Goal: Complete application form

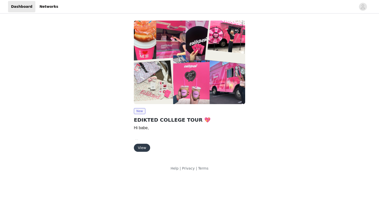
click at [146, 148] on button "View" at bounding box center [142, 148] width 16 height 8
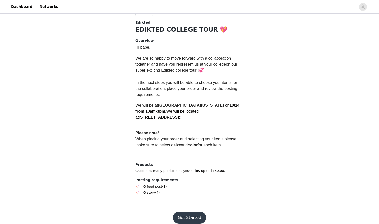
scroll to position [104, 0]
click at [186, 212] on button "Get Started" at bounding box center [189, 218] width 33 height 12
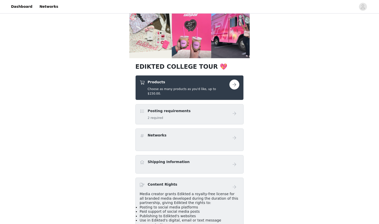
scroll to position [58, 0]
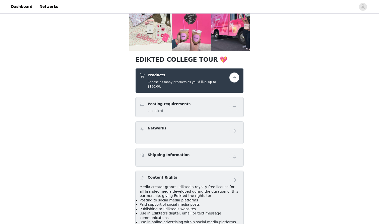
click at [233, 78] on button "button" at bounding box center [234, 77] width 10 height 10
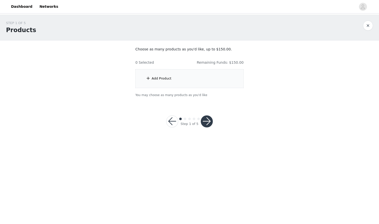
click at [154, 79] on div "Add Product" at bounding box center [162, 78] width 20 height 5
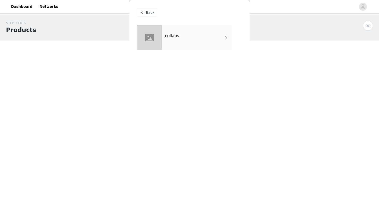
click at [198, 32] on div "collabs" at bounding box center [197, 37] width 70 height 25
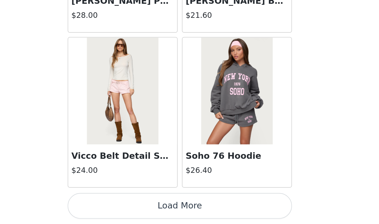
click at [137, 209] on button "Load More" at bounding box center [189, 215] width 105 height 12
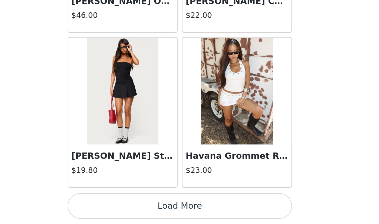
click at [137, 209] on button "Load More" at bounding box center [189, 215] width 105 height 12
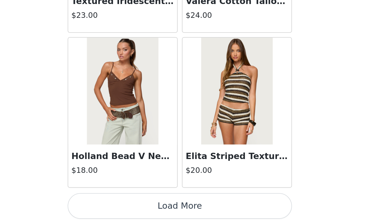
click at [137, 209] on button "Load More" at bounding box center [189, 215] width 105 height 12
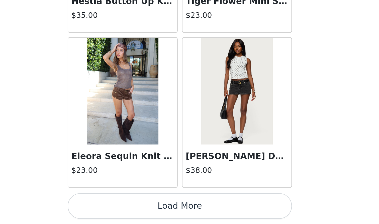
scroll to position [2724, 0]
click at [200, 136] on img at bounding box center [216, 161] width 33 height 50
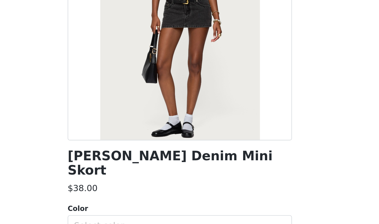
scroll to position [15, 0]
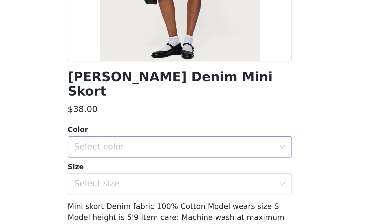
click at [140, 161] on div "Select color" at bounding box center [187, 163] width 94 height 5
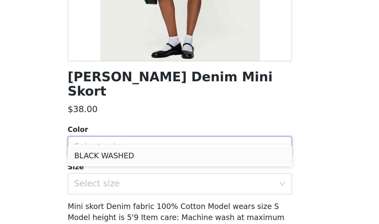
click at [137, 163] on li "BLACK WASHED" at bounding box center [189, 167] width 105 height 8
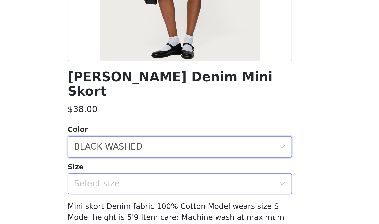
click at [140, 178] on div "Select size" at bounding box center [187, 180] width 94 height 5
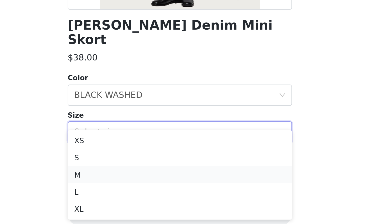
scroll to position [0, 0]
click at [137, 170] on div "Size" at bounding box center [189, 172] width 105 height 5
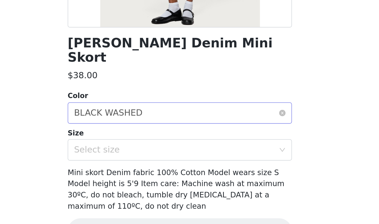
scroll to position [2, 0]
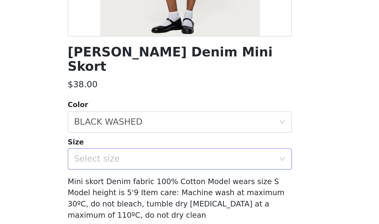
click at [140, 191] on div "Select size" at bounding box center [187, 193] width 94 height 5
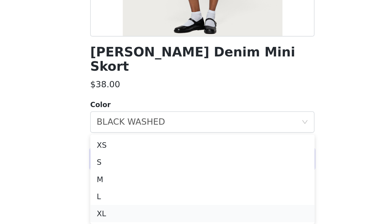
click at [137, 215] on li "XL" at bounding box center [189, 219] width 105 height 8
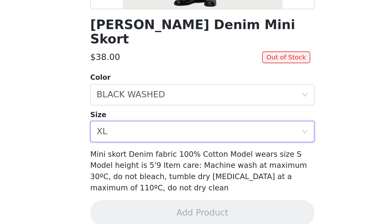
scroll to position [15, 0]
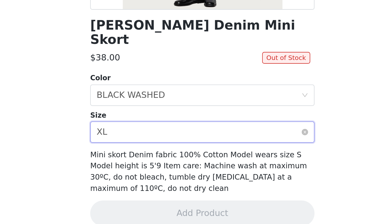
click at [140, 176] on div "Select size XL" at bounding box center [188, 181] width 96 height 10
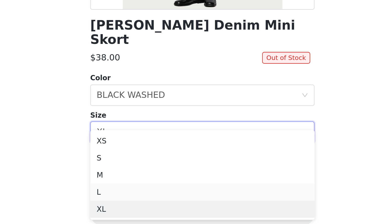
click at [137, 205] on li "L" at bounding box center [189, 209] width 105 height 8
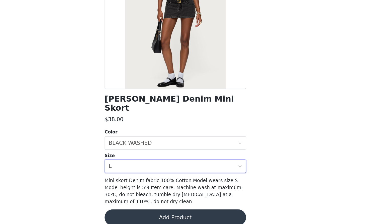
click at [137, 213] on button "Add Product" at bounding box center [189, 219] width 105 height 12
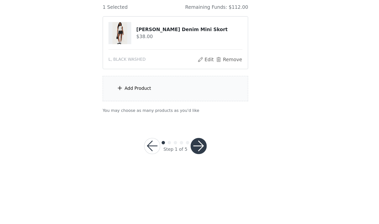
click at [135, 114] on div "Add Product" at bounding box center [189, 123] width 108 height 19
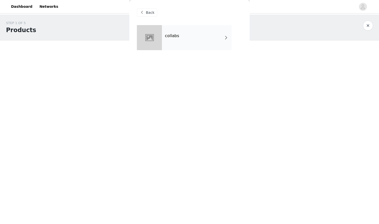
click at [187, 42] on div "collabs" at bounding box center [197, 37] width 70 height 25
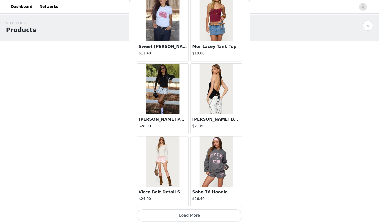
scroll to position [0, 0]
click at [186, 215] on button "Load More" at bounding box center [189, 215] width 105 height 12
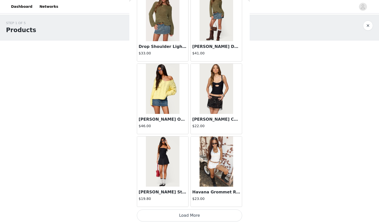
click at [189, 215] on button "Load More" at bounding box center [189, 215] width 105 height 12
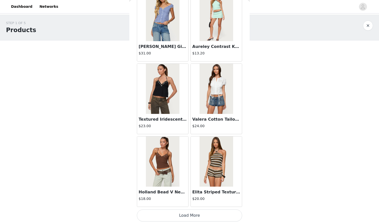
click at [183, 215] on button "Load More" at bounding box center [189, 215] width 105 height 12
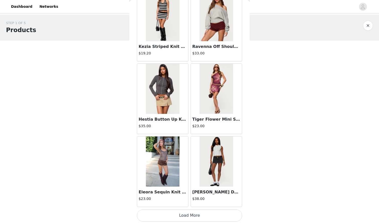
scroll to position [2724, 0]
click at [196, 214] on button "Load More" at bounding box center [189, 215] width 105 height 12
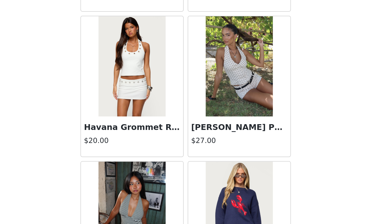
scroll to position [2923, 0]
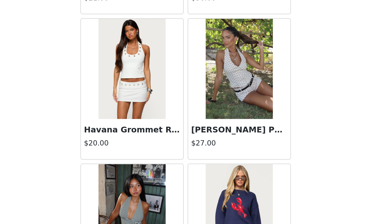
click at [200, 82] on img at bounding box center [216, 107] width 33 height 50
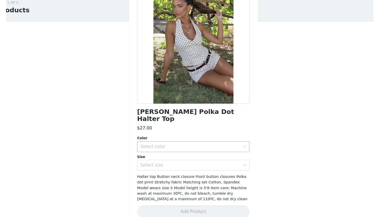
scroll to position [20, 0]
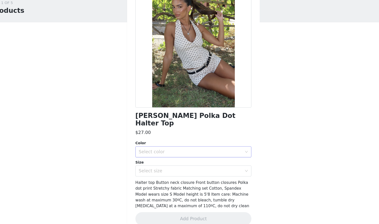
click at [157, 153] on div "Select color" at bounding box center [188, 158] width 96 height 10
click at [152, 158] on li "CREAM" at bounding box center [189, 162] width 105 height 8
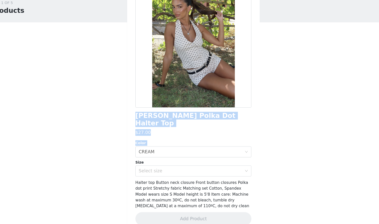
drag, startPoint x: 117, startPoint y: 98, endPoint x: 151, endPoint y: 136, distance: 50.9
click at [151, 136] on div "Back [PERSON_NAME] Polka Dot Halter Top $27.00 Color Select color CREAM Size Se…" at bounding box center [189, 112] width 120 height 224
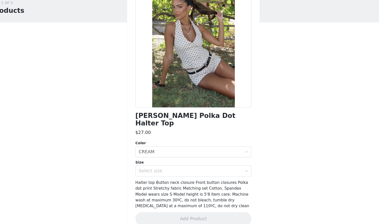
click at [89, 127] on div "STEP 1 OF 5 Products Choose as many products as you'd like, up to $150.00. 1 Se…" at bounding box center [189, 99] width 379 height 169
click at [140, 171] on div "Select size" at bounding box center [188, 176] width 96 height 10
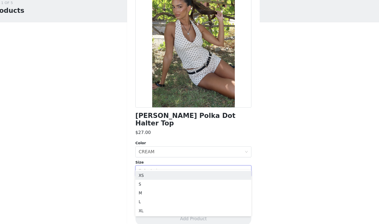
click at [129, 143] on div "Back [PERSON_NAME] Polka Dot Halter Top $27.00 Color Select color CREAM Size Se…" at bounding box center [189, 112] width 120 height 224
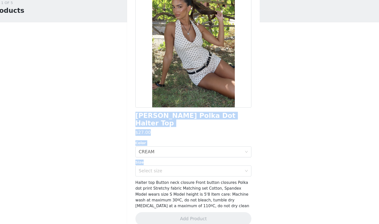
drag, startPoint x: 123, startPoint y: 103, endPoint x: 140, endPoint y: 137, distance: 38.1
click at [140, 137] on div "[PERSON_NAME] Polka Dot Halter Top $27.00 Color Select color CREAM Size Select …" at bounding box center [189, 118] width 105 height 226
click at [146, 120] on div "[PERSON_NAME] Polka Dot Halter Top $27.00 Color Select color CREAM Size Select …" at bounding box center [189, 118] width 105 height 226
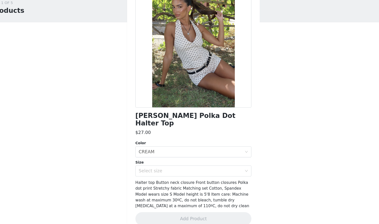
click at [154, 122] on h1 "[PERSON_NAME] Polka Dot Halter Top" at bounding box center [189, 129] width 105 height 14
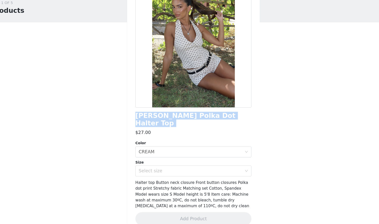
click at [154, 122] on h1 "[PERSON_NAME] Polka Dot Halter Top" at bounding box center [189, 129] width 105 height 14
copy div "[PERSON_NAME] Polka Dot Halter Top"
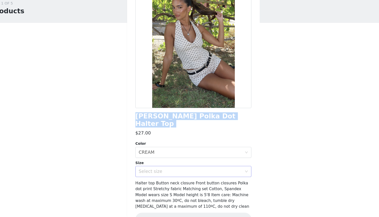
click at [140, 173] on div "Select size" at bounding box center [187, 175] width 94 height 5
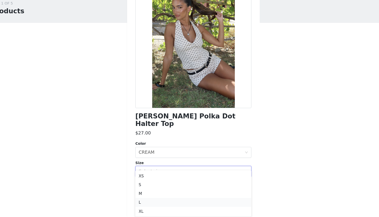
click at [137, 200] on li "L" at bounding box center [189, 204] width 105 height 8
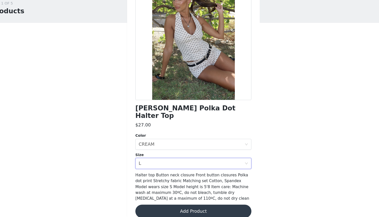
scroll to position [27, 0]
click at [145, 206] on button "Add Product" at bounding box center [189, 212] width 105 height 12
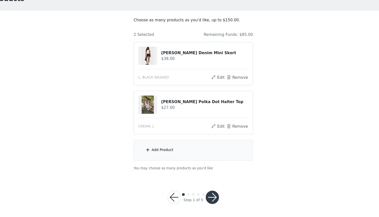
scroll to position [11, 0]
click at [154, 147] on div "Add Product" at bounding box center [189, 156] width 108 height 19
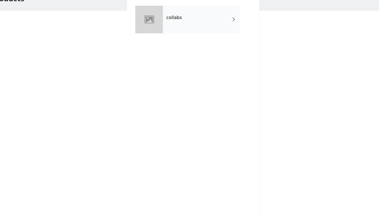
click at [173, 25] on div "collabs" at bounding box center [197, 37] width 70 height 25
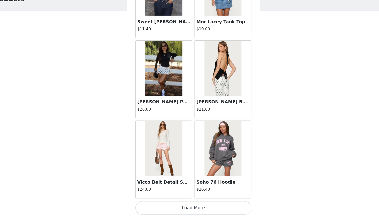
click at [173, 202] on button "Load More" at bounding box center [189, 208] width 105 height 12
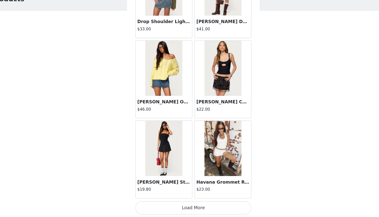
click at [174, 202] on button "Load More" at bounding box center [189, 208] width 105 height 12
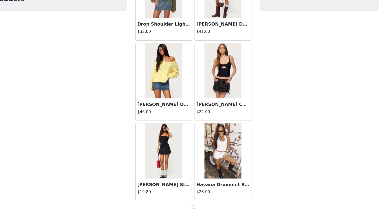
scroll to position [1275, 0]
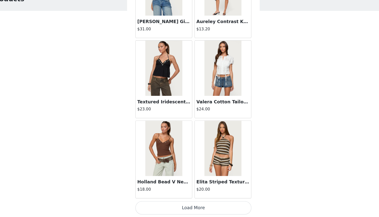
click at [183, 202] on button "Load More" at bounding box center [189, 208] width 105 height 12
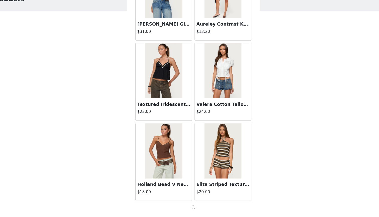
scroll to position [2002, 0]
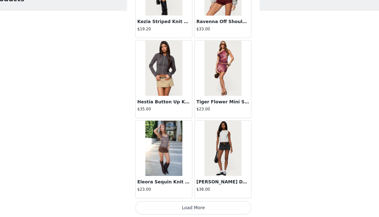
click at [177, 202] on button "Load More" at bounding box center [189, 208] width 105 height 12
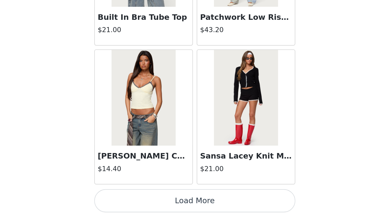
scroll to position [11, 0]
click at [137, 202] on button "Load More" at bounding box center [189, 208] width 105 height 12
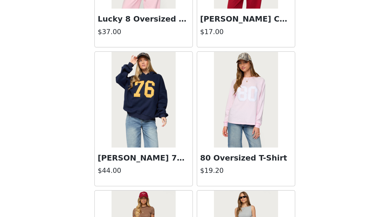
scroll to position [3894, 0]
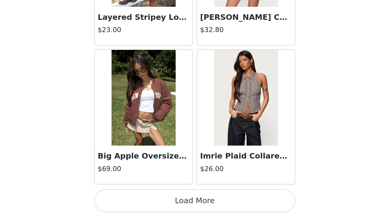
click at [137, 202] on button "Load More" at bounding box center [189, 208] width 105 height 12
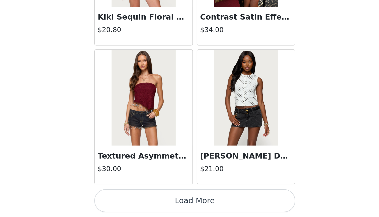
scroll to position [4911, 0]
click at [137, 202] on button "Load More" at bounding box center [189, 208] width 105 height 12
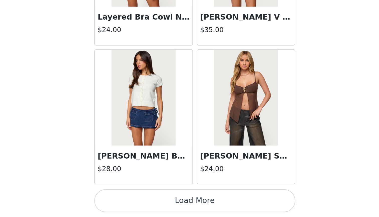
scroll to position [5638, 0]
click at [137, 202] on button "Load More" at bounding box center [189, 208] width 105 height 12
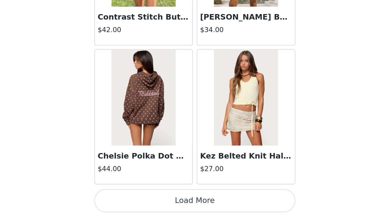
scroll to position [11, 0]
click at [137, 202] on button "Load More" at bounding box center [189, 208] width 105 height 12
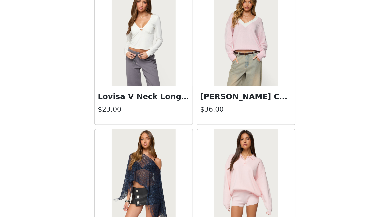
scroll to position [6831, 0]
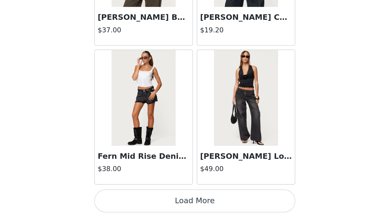
click at [137, 202] on button "Load More" at bounding box center [189, 208] width 105 height 12
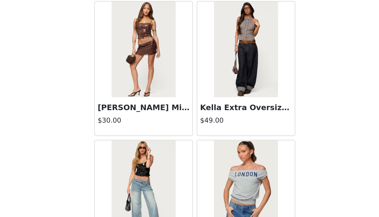
scroll to position [7791, 0]
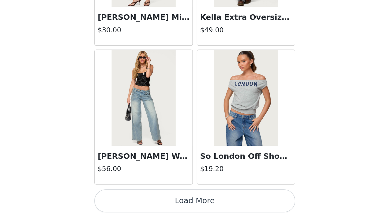
click at [137, 202] on button "Load More" at bounding box center [189, 208] width 105 height 12
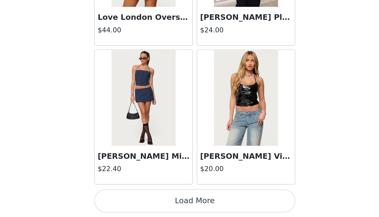
scroll to position [8546, 0]
click at [137, 202] on button "Load More" at bounding box center [189, 208] width 105 height 12
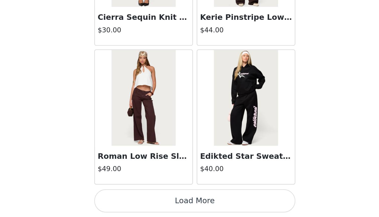
scroll to position [9272, 0]
click at [137, 202] on button "Load More" at bounding box center [189, 208] width 105 height 12
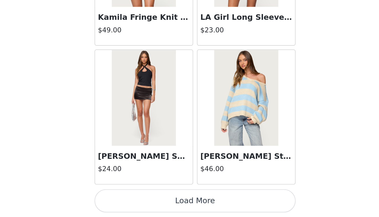
scroll to position [11, 0]
click at [137, 202] on button "Load More" at bounding box center [189, 208] width 105 height 12
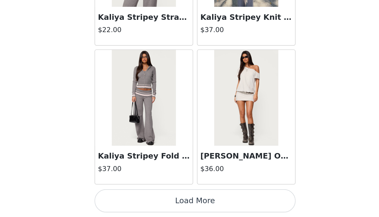
click at [137, 202] on button "Load More" at bounding box center [189, 208] width 105 height 12
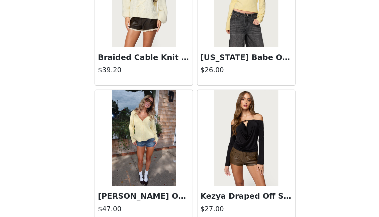
scroll to position [11302, 0]
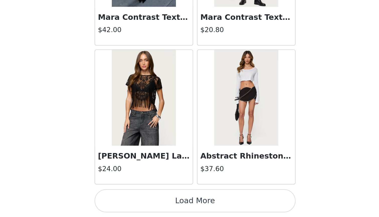
click at [137, 202] on button "Load More" at bounding box center [189, 208] width 105 height 12
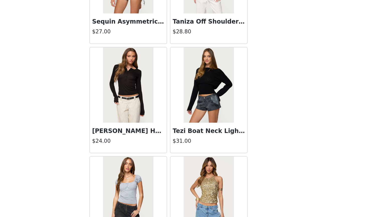
scroll to position [12150, 0]
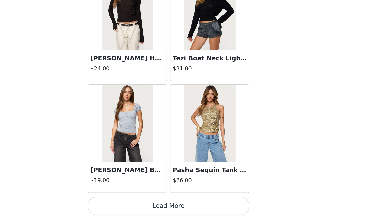
click at [137, 202] on button "Load More" at bounding box center [189, 208] width 105 height 12
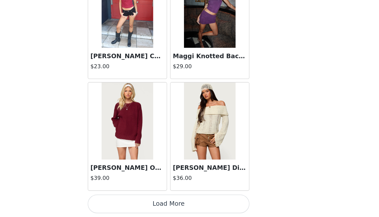
scroll to position [11, 0]
click at [137, 202] on button "Load More" at bounding box center [189, 208] width 105 height 12
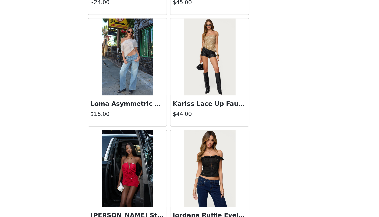
scroll to position [13540, 0]
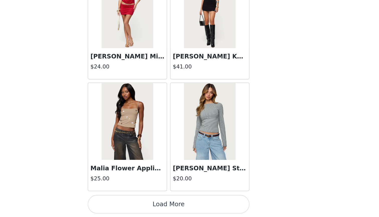
click at [137, 202] on button "Load More" at bounding box center [189, 208] width 105 height 12
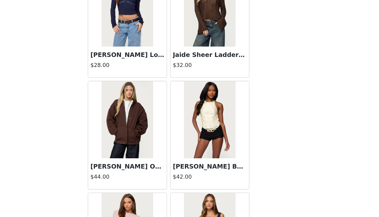
scroll to position [14284, 0]
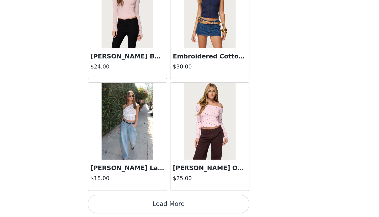
click at [137, 202] on button "Load More" at bounding box center [189, 208] width 105 height 12
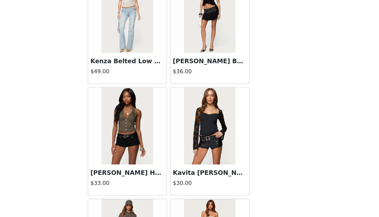
scroll to position [15058, 0]
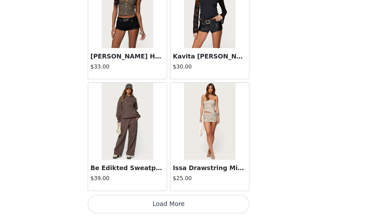
click at [137, 202] on button "Load More" at bounding box center [189, 208] width 105 height 12
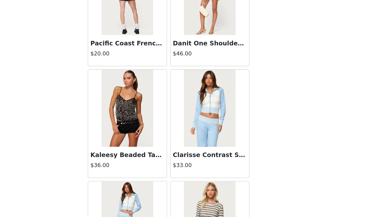
scroll to position [15769, 0]
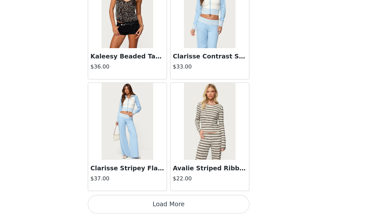
click at [137, 202] on button "Load More" at bounding box center [189, 208] width 105 height 12
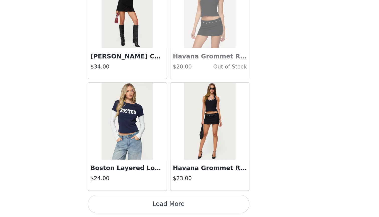
scroll to position [16541, 0]
click at [137, 202] on button "Load More" at bounding box center [189, 208] width 105 height 12
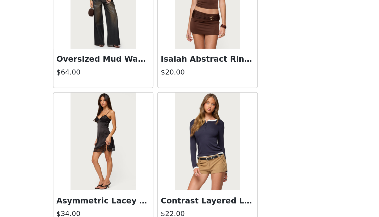
scroll to position [8191, 0]
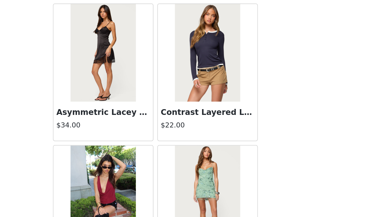
click at [200, 48] on img at bounding box center [216, 73] width 33 height 50
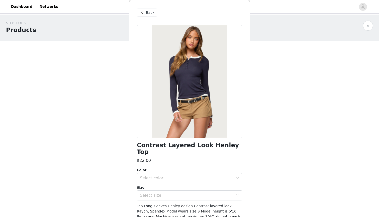
scroll to position [11, 0]
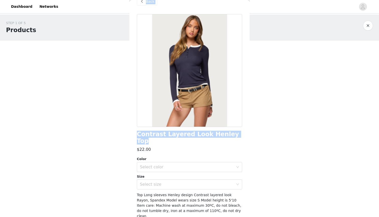
drag, startPoint x: 132, startPoint y: 134, endPoint x: 230, endPoint y: 130, distance: 98.3
click at [230, 130] on div "STEP 1 OF 5 Products Choose as many products as you'd like, up to $150.00. 2 Se…" at bounding box center [189, 103] width 379 height 177
copy section "[PERSON_NAME] Polka Dot Halter Top $27.00 CREAM, L Edit Remove Add Product You …"
click at [172, 138] on div "Contrast Layered Look Henley Top $22.00 Color Select color Size Select size Top…" at bounding box center [189, 127] width 105 height 226
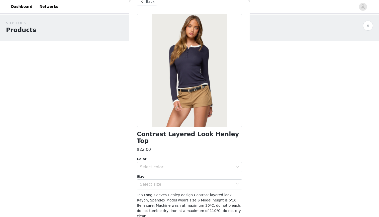
click at [172, 131] on h1 "Contrast Layered Look Henley Top" at bounding box center [189, 138] width 105 height 14
copy div "Contrast Layered Look Henley Top"
click at [273, 87] on div "STEP 1 OF 5 Products Choose as many products as you'd like, up to $150.00. 2 Se…" at bounding box center [189, 103] width 379 height 177
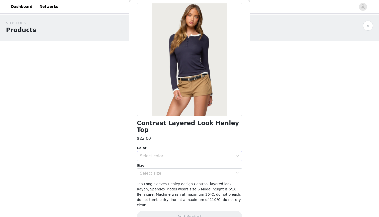
scroll to position [22, 0]
click at [213, 154] on div "Select color" at bounding box center [187, 156] width 94 height 5
click at [198, 160] on li "NAVY" at bounding box center [189, 160] width 105 height 8
click at [193, 171] on div "Select size" at bounding box center [187, 173] width 94 height 5
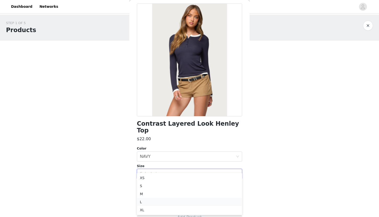
click at [171, 199] on li "L" at bounding box center [189, 202] width 105 height 8
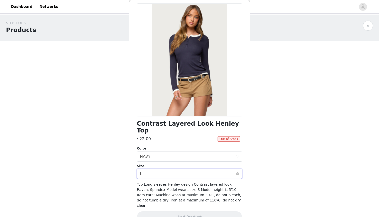
click at [195, 169] on div "Select size L" at bounding box center [188, 174] width 96 height 10
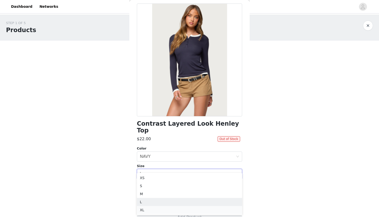
click at [183, 212] on li "XL" at bounding box center [189, 210] width 105 height 8
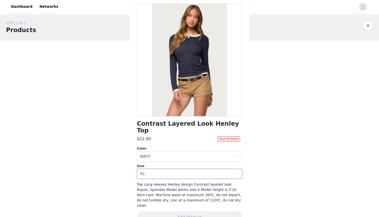
click at [368, 23] on button "button" at bounding box center [368, 26] width 10 height 10
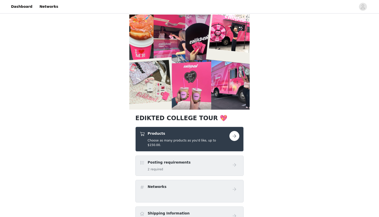
click at [217, 139] on h5 "Choose as many products as you'd like, up to $150.00." at bounding box center [189, 142] width 82 height 9
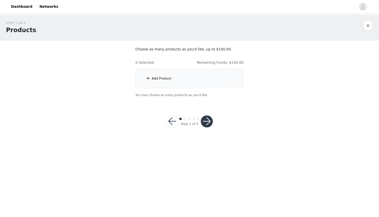
click at [181, 80] on div "Add Product" at bounding box center [189, 78] width 108 height 19
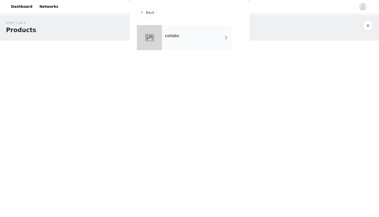
click at [192, 44] on div "collabs" at bounding box center [197, 37] width 70 height 25
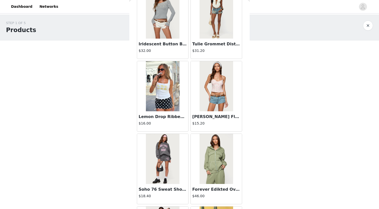
scroll to position [558, 0]
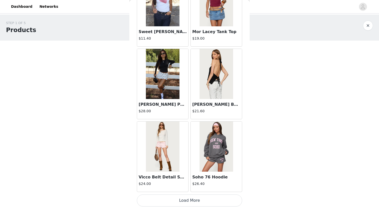
click at [329, 88] on div "STEP 1 OF 5 Products Choose as many products as you'd like, up to $150.00. 0 Se…" at bounding box center [189, 59] width 379 height 89
click at [193, 197] on button "Load More" at bounding box center [189, 200] width 105 height 12
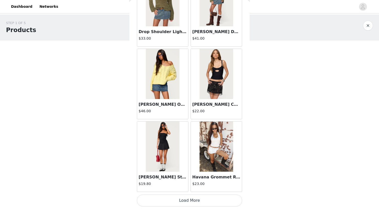
click at [192, 201] on button "Load More" at bounding box center [189, 200] width 105 height 12
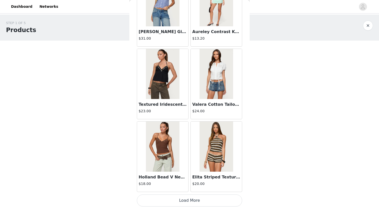
click at [202, 203] on button "Load More" at bounding box center [189, 200] width 105 height 12
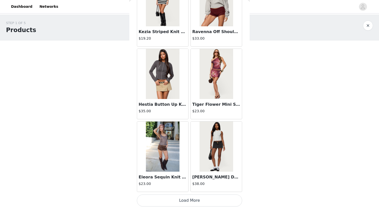
click at [189, 195] on button "Load More" at bounding box center [189, 200] width 105 height 12
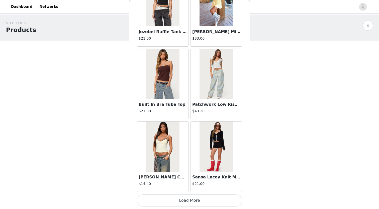
click at [190, 203] on button "Load More" at bounding box center [189, 200] width 105 height 12
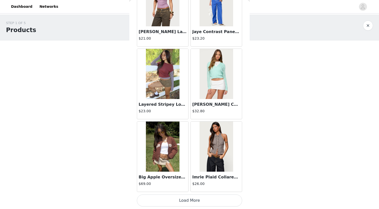
click at [190, 202] on button "Load More" at bounding box center [189, 200] width 105 height 12
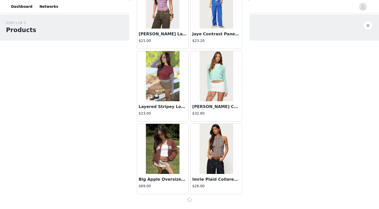
scroll to position [4190, 0]
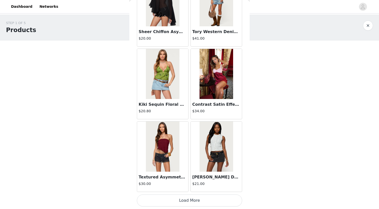
click at [189, 202] on button "Load More" at bounding box center [189, 200] width 105 height 12
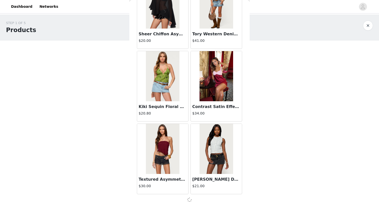
scroll to position [4917, 0]
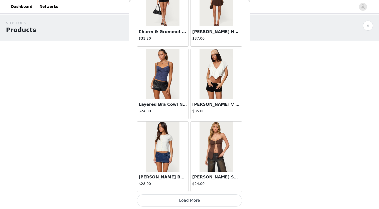
click at [197, 200] on button "Load More" at bounding box center [189, 200] width 105 height 12
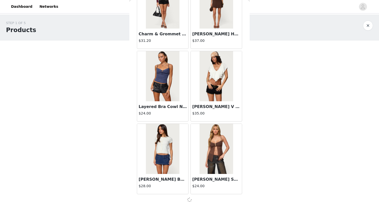
scroll to position [5644, 0]
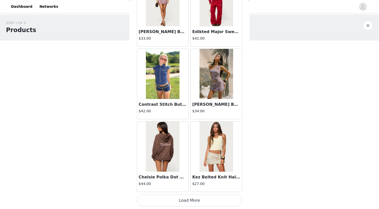
click at [193, 202] on button "Load More" at bounding box center [189, 200] width 105 height 12
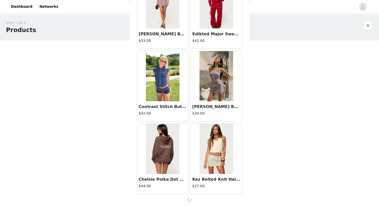
scroll to position [0, 0]
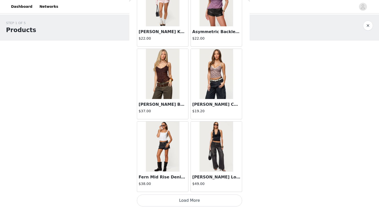
click at [194, 204] on button "Load More" at bounding box center [189, 200] width 105 height 12
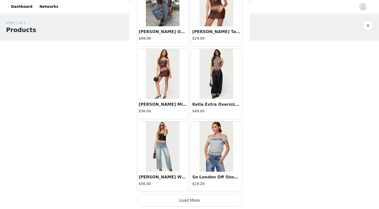
click at [189, 202] on button "Load More" at bounding box center [189, 200] width 105 height 12
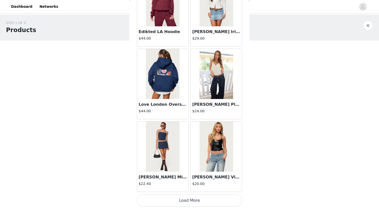
click at [188, 202] on button "Load More" at bounding box center [189, 200] width 105 height 12
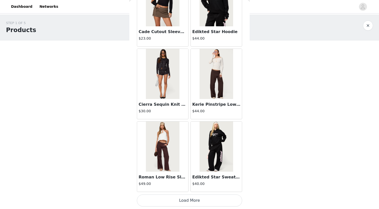
click at [194, 203] on button "Load More" at bounding box center [189, 200] width 105 height 12
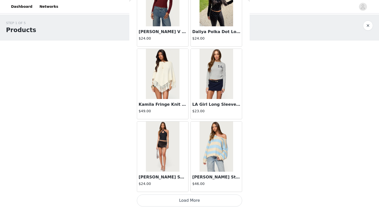
click at [192, 202] on button "Load More" at bounding box center [189, 200] width 105 height 12
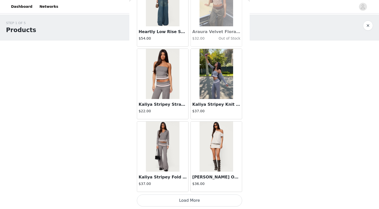
click at [185, 199] on button "Load More" at bounding box center [189, 200] width 105 height 12
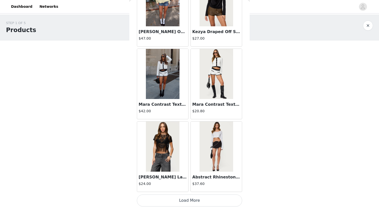
click at [194, 201] on button "Load More" at bounding box center [189, 200] width 105 height 12
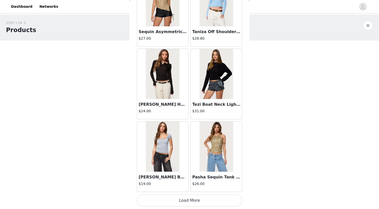
click at [190, 202] on button "Load More" at bounding box center [189, 200] width 105 height 12
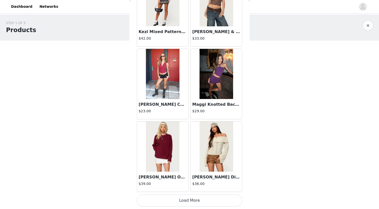
click at [192, 199] on button "Load More" at bounding box center [189, 200] width 105 height 12
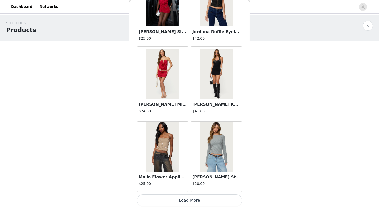
click at [192, 203] on button "Load More" at bounding box center [189, 200] width 105 height 12
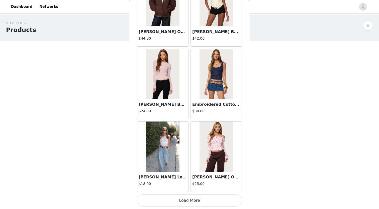
click at [187, 204] on button "Load More" at bounding box center [189, 200] width 105 height 12
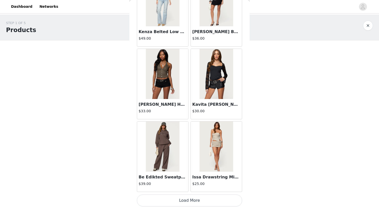
click at [192, 198] on button "Load More" at bounding box center [189, 200] width 105 height 12
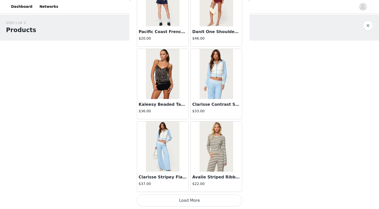
scroll to position [15822, 0]
click at [188, 203] on button "Load More" at bounding box center [189, 200] width 105 height 12
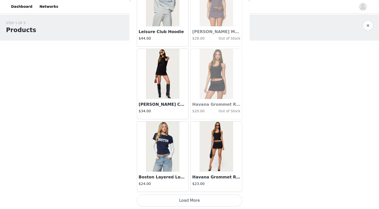
scroll to position [0, 0]
click at [187, 204] on button "Load More" at bounding box center [189, 200] width 105 height 12
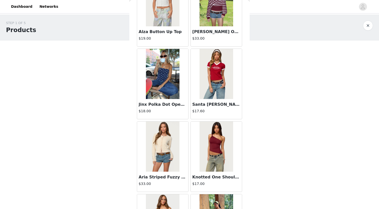
scroll to position [2957, 0]
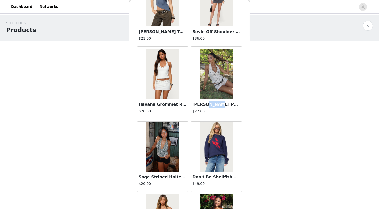
click at [210, 84] on img at bounding box center [216, 74] width 33 height 50
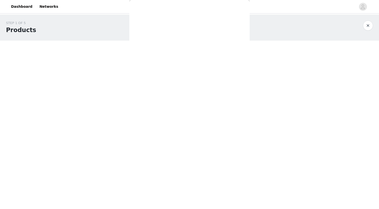
scroll to position [35, 0]
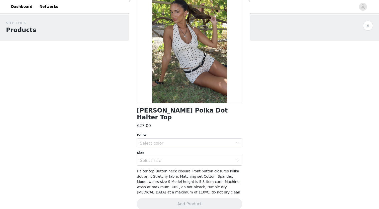
click at [191, 133] on div "Color" at bounding box center [189, 135] width 105 height 5
click at [189, 141] on div "Select color" at bounding box center [187, 143] width 94 height 5
click at [183, 148] on li "CREAM" at bounding box center [189, 147] width 105 height 8
click at [179, 158] on div "Select size" at bounding box center [187, 160] width 94 height 5
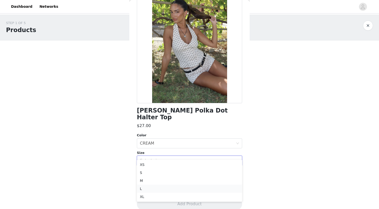
click at [164, 188] on li "L" at bounding box center [189, 189] width 105 height 8
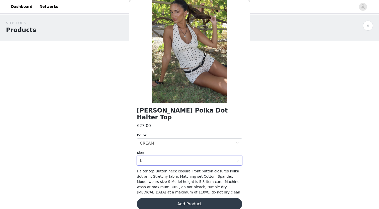
click at [178, 198] on button "Add Product" at bounding box center [189, 204] width 105 height 12
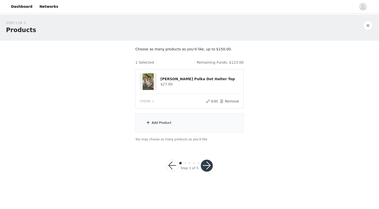
click at [172, 122] on div "Add Product" at bounding box center [189, 123] width 108 height 19
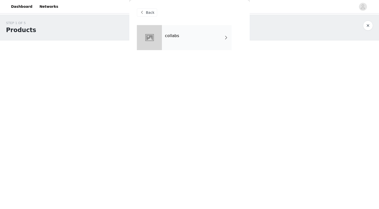
click at [184, 34] on div "collabs" at bounding box center [197, 37] width 70 height 25
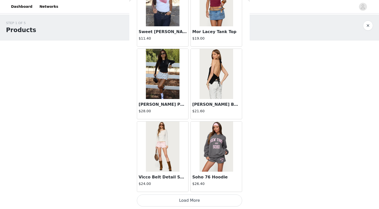
scroll to position [0, 0]
click at [187, 197] on button "Load More" at bounding box center [189, 200] width 105 height 12
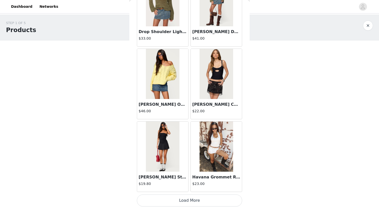
click at [191, 201] on button "Load More" at bounding box center [189, 200] width 105 height 12
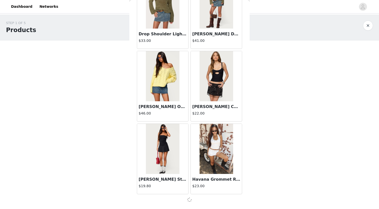
scroll to position [1283, 0]
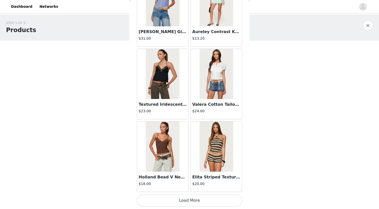
click at [190, 199] on button "Load More" at bounding box center [189, 200] width 105 height 12
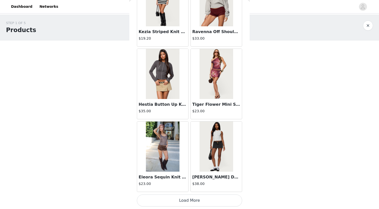
scroll to position [2739, 0]
click at [215, 157] on img at bounding box center [216, 147] width 33 height 50
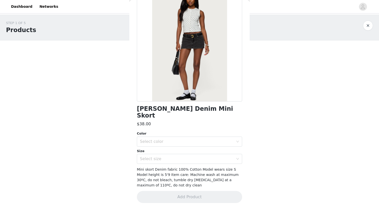
scroll to position [29, 0]
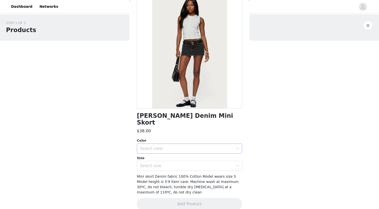
click at [175, 146] on div "Select color" at bounding box center [187, 148] width 94 height 5
click at [168, 151] on li "BLACK WASHED" at bounding box center [189, 153] width 105 height 8
click at [167, 163] on div "Select size" at bounding box center [187, 165] width 94 height 5
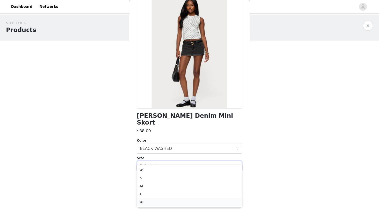
click at [156, 202] on li "XL" at bounding box center [189, 202] width 105 height 8
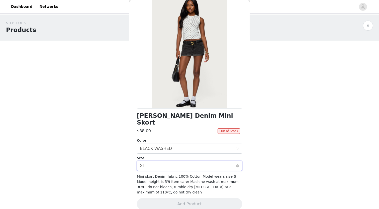
click at [173, 161] on div "Select size XL" at bounding box center [188, 166] width 96 height 10
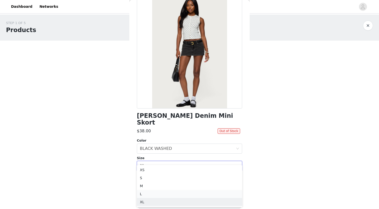
click at [155, 195] on li "L" at bounding box center [189, 194] width 105 height 8
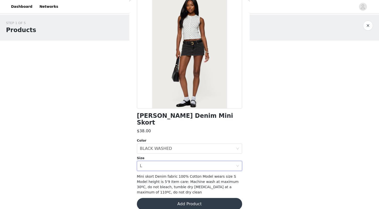
click at [170, 198] on button "Add Product" at bounding box center [189, 204] width 105 height 12
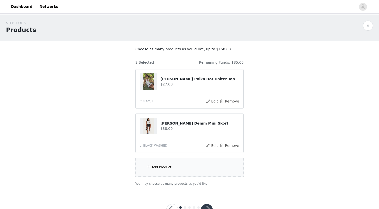
click at [170, 171] on div "Add Product" at bounding box center [189, 167] width 108 height 19
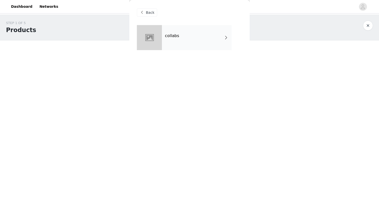
click at [197, 37] on div "collabs" at bounding box center [197, 37] width 70 height 25
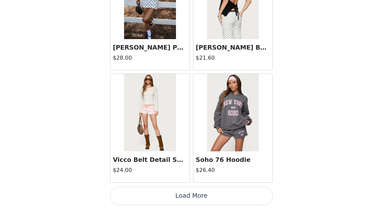
scroll to position [19, 0]
click at [137, 194] on button "Load More" at bounding box center [189, 200] width 105 height 12
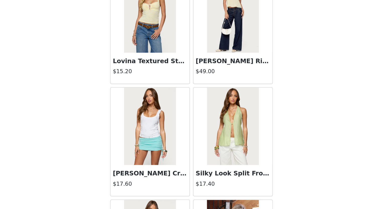
scroll to position [958, 0]
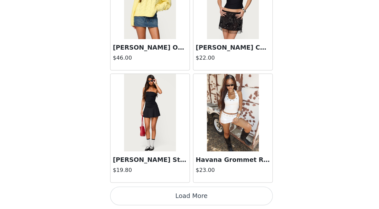
click at [137, 194] on button "Load More" at bounding box center [189, 200] width 105 height 12
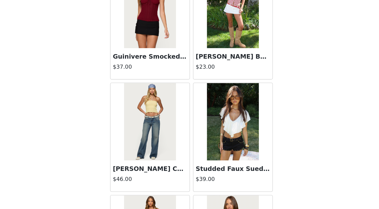
scroll to position [1568, 0]
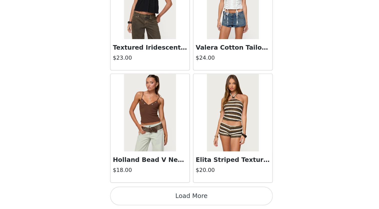
click at [137, 194] on button "Load More" at bounding box center [189, 200] width 105 height 12
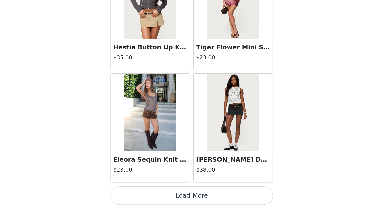
scroll to position [19, 0]
click at [145, 194] on button "Load More" at bounding box center [189, 200] width 105 height 12
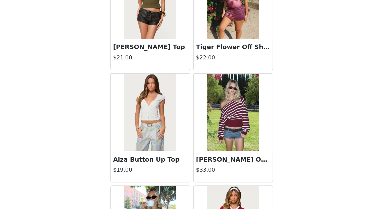
scroll to position [3131, 0]
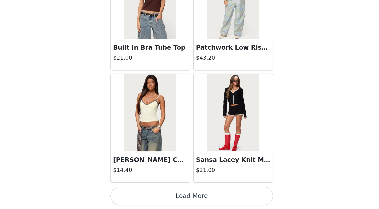
click at [137, 194] on button "Load More" at bounding box center [189, 200] width 105 height 12
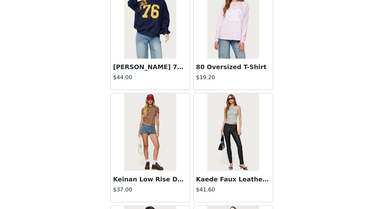
scroll to position [3988, 0]
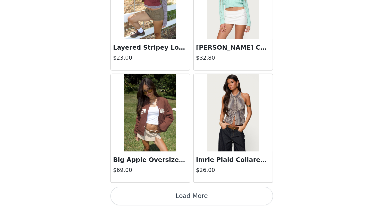
click at [161, 194] on button "Load More" at bounding box center [189, 200] width 105 height 12
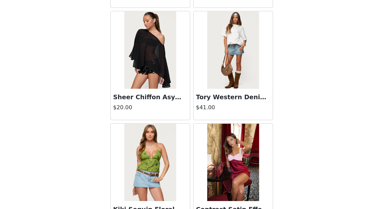
scroll to position [4814, 0]
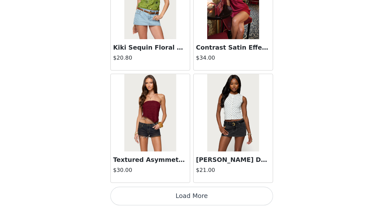
click at [156, 194] on button "Load More" at bounding box center [189, 200] width 105 height 12
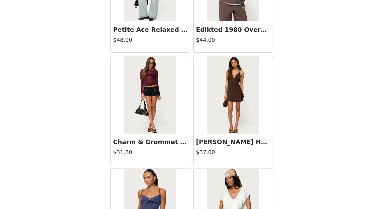
scroll to position [5520, 0]
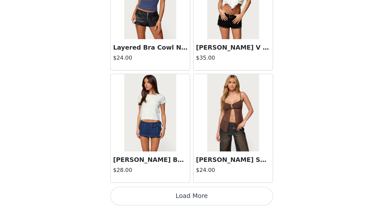
click at [159, 194] on button "Load More" at bounding box center [189, 200] width 105 height 12
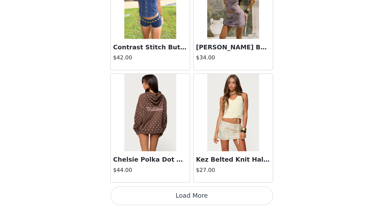
scroll to position [19, 0]
click at [156, 194] on button "Load More" at bounding box center [189, 200] width 105 height 12
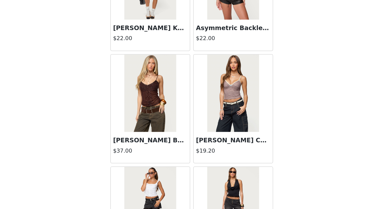
scroll to position [7070, 0]
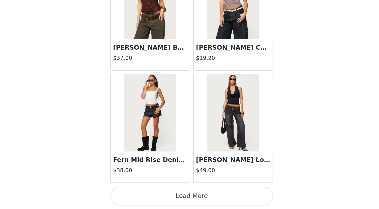
click at [153, 194] on button "Load More" at bounding box center [189, 200] width 105 height 12
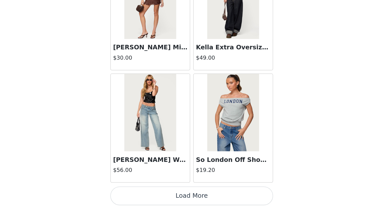
scroll to position [19, 0]
click at [155, 194] on button "Load More" at bounding box center [189, 200] width 105 height 12
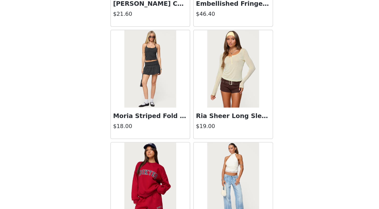
scroll to position [8291, 0]
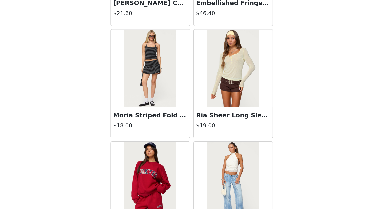
click at [200, 93] on img at bounding box center [216, 118] width 33 height 50
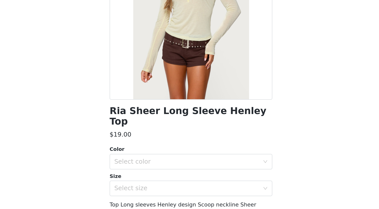
scroll to position [35, 0]
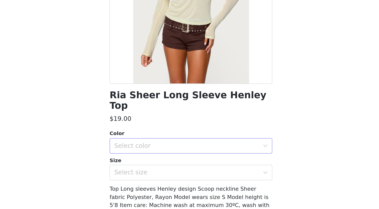
click at [140, 141] on div "Select color" at bounding box center [187, 143] width 94 height 5
click at [137, 143] on li "YELLOW" at bounding box center [189, 147] width 105 height 8
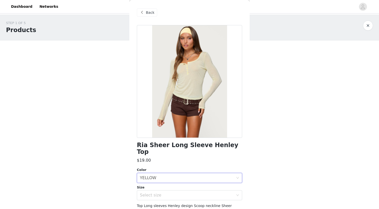
scroll to position [0, 0]
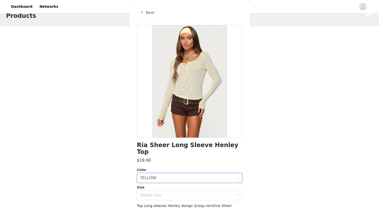
click at [149, 13] on span "Back" at bounding box center [150, 12] width 9 height 5
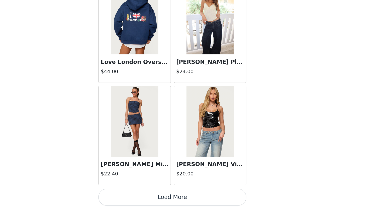
click at [137, 194] on button "Load More" at bounding box center [189, 200] width 105 height 12
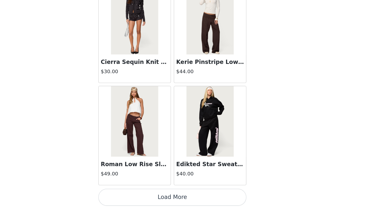
click at [137, 194] on button "Load More" at bounding box center [189, 200] width 105 height 12
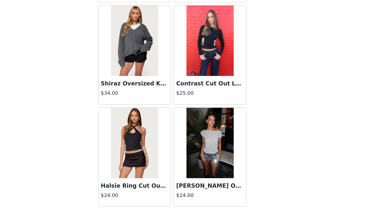
click at [146, 64] on img at bounding box center [162, 89] width 33 height 50
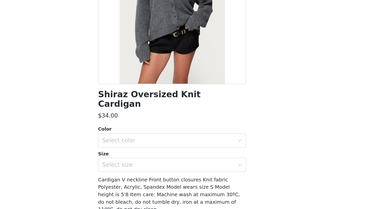
scroll to position [29, 0]
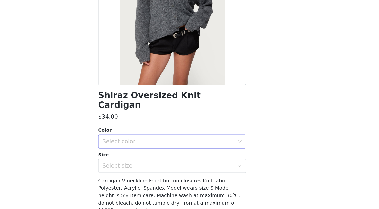
click at [140, 146] on div "Select color" at bounding box center [187, 148] width 94 height 5
click at [137, 149] on li "DARK-GRAY" at bounding box center [189, 153] width 105 height 8
click at [140, 163] on div "Select size" at bounding box center [187, 165] width 94 height 5
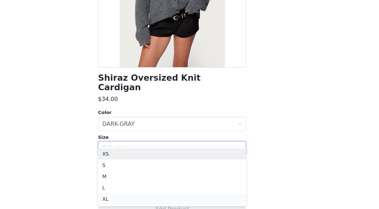
scroll to position [19, 0]
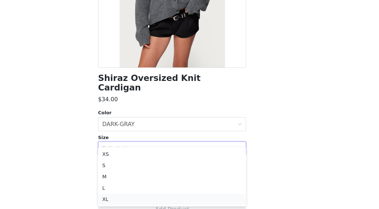
click at [137, 198] on li "XL" at bounding box center [189, 202] width 105 height 8
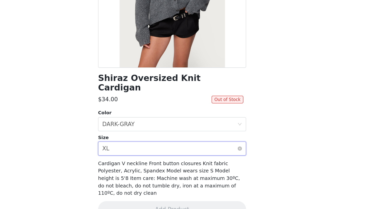
click at [140, 161] on div "Select size XL" at bounding box center [188, 166] width 96 height 10
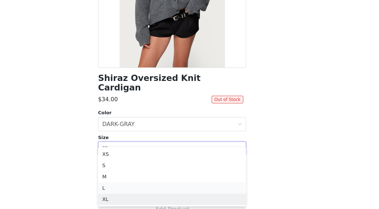
click at [137, 190] on li "L" at bounding box center [189, 194] width 105 height 8
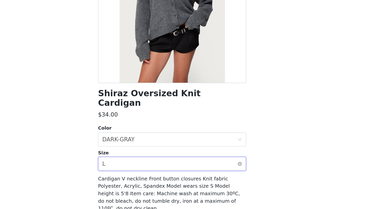
scroll to position [29, 0]
click at [137, 203] on button "Add Product" at bounding box center [189, 209] width 105 height 12
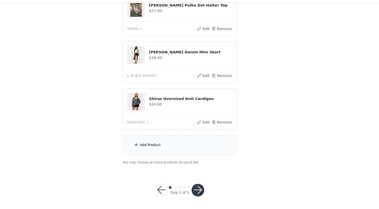
scroll to position [63, 0]
click at [152, 146] on div "Add Product" at bounding box center [162, 148] width 20 height 5
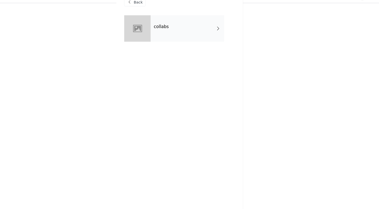
click at [162, 25] on div "collabs" at bounding box center [197, 37] width 70 height 25
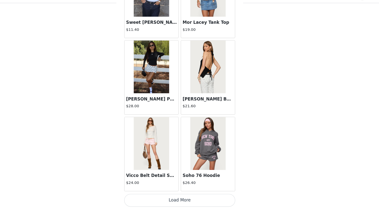
click at [173, 194] on button "Load More" at bounding box center [189, 200] width 105 height 12
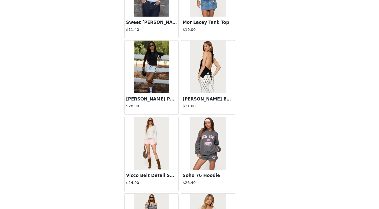
scroll to position [533, 0]
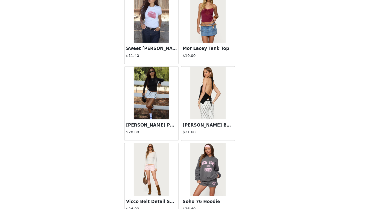
click at [146, 101] on img at bounding box center [162, 99] width 33 height 50
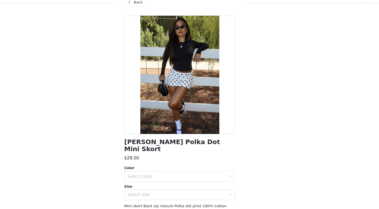
scroll to position [12, 0]
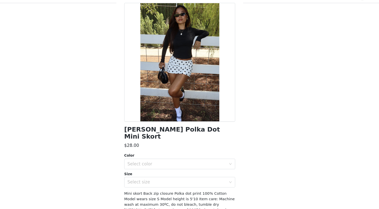
click at [167, 130] on h1 "[PERSON_NAME] Polka Dot Mini Skort" at bounding box center [189, 137] width 105 height 14
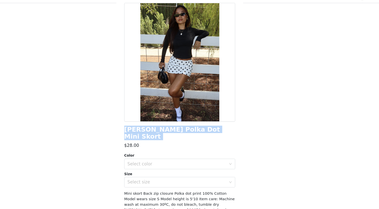
click at [167, 130] on h1 "[PERSON_NAME] Polka Dot Mini Skort" at bounding box center [189, 137] width 105 height 14
copy div "[PERSON_NAME] Polka Dot Mini Skort"
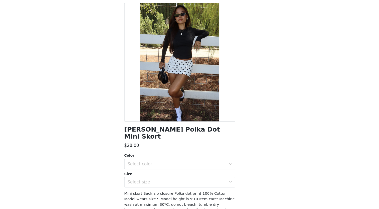
click at [137, 58] on div at bounding box center [189, 69] width 105 height 113
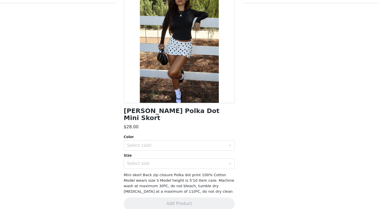
scroll to position [63, 0]
click at [168, 146] on div "Select color" at bounding box center [187, 148] width 94 height 5
click at [162, 149] on li "WHITE AND BLACK" at bounding box center [189, 153] width 105 height 8
click at [158, 163] on div "Select size" at bounding box center [187, 165] width 94 height 5
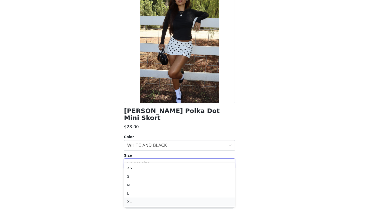
click at [142, 198] on li "XL" at bounding box center [189, 202] width 105 height 8
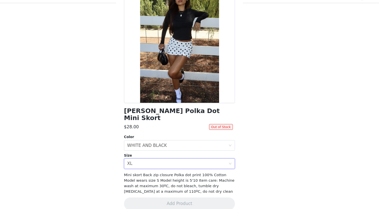
click at [139, 156] on div "Size" at bounding box center [189, 158] width 105 height 5
click at [140, 161] on div "Select size XL" at bounding box center [188, 166] width 96 height 10
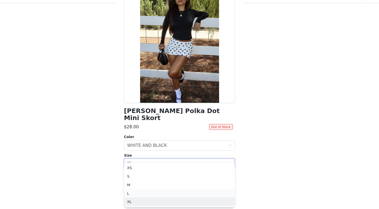
click at [137, 190] on li "L" at bounding box center [189, 194] width 105 height 8
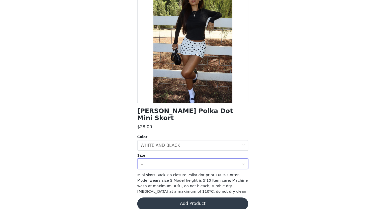
click at [160, 198] on button "Add Product" at bounding box center [189, 204] width 105 height 12
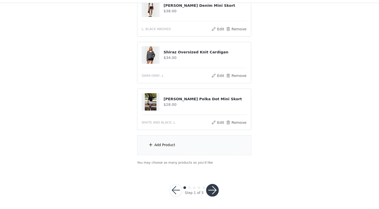
scroll to position [108, 0]
click at [160, 143] on div "Add Product" at bounding box center [189, 148] width 108 height 19
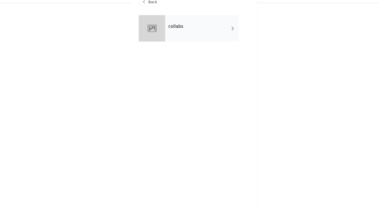
click at [189, 28] on div "collabs" at bounding box center [197, 37] width 70 height 25
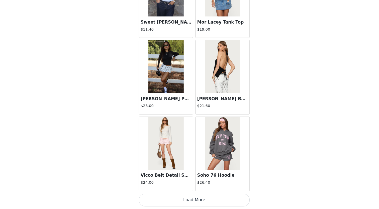
click at [174, 194] on button "Load More" at bounding box center [189, 200] width 105 height 12
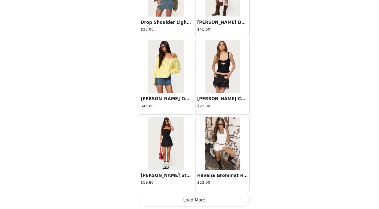
scroll to position [1285, 0]
click at [191, 194] on button "Load More" at bounding box center [189, 200] width 105 height 12
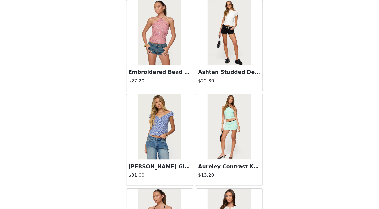
scroll to position [1872, 0]
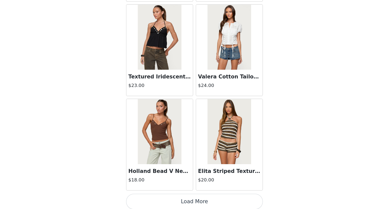
click at [148, 194] on button "Load More" at bounding box center [189, 200] width 105 height 12
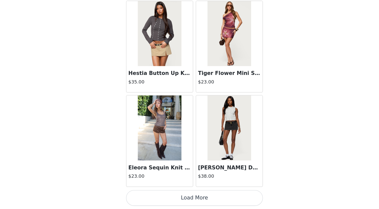
scroll to position [108, 0]
click at [148, 194] on button "Load More" at bounding box center [189, 200] width 105 height 12
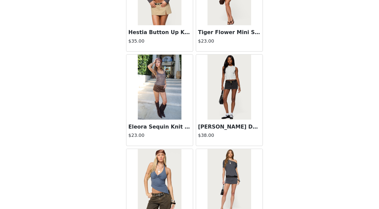
scroll to position [2792, 0]
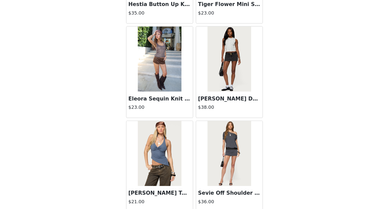
click at [146, 68] on img at bounding box center [162, 93] width 33 height 50
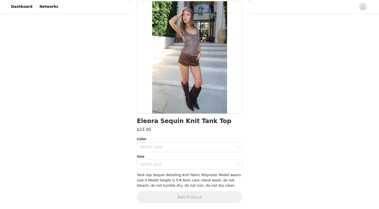
scroll to position [24, 0]
click at [163, 149] on div "Select color" at bounding box center [187, 147] width 94 height 5
click at [163, 158] on li "BROWN" at bounding box center [189, 158] width 105 height 8
click at [163, 165] on div "Select size" at bounding box center [187, 164] width 94 height 5
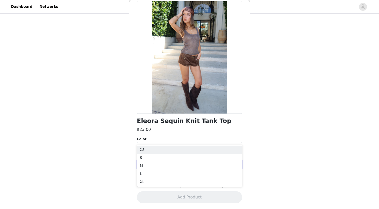
scroll to position [96, 0]
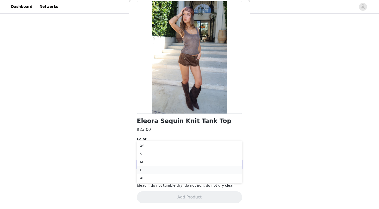
click at [156, 170] on li "L" at bounding box center [189, 170] width 105 height 8
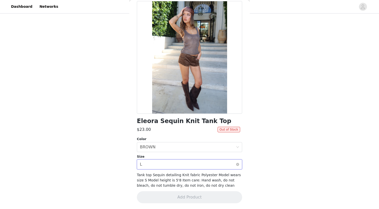
click at [158, 162] on div "Select size L" at bounding box center [188, 165] width 96 height 10
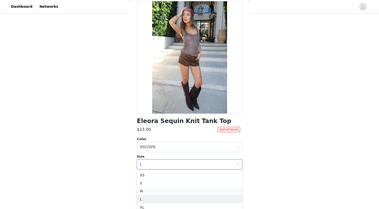
click at [155, 192] on li "M" at bounding box center [189, 191] width 105 height 8
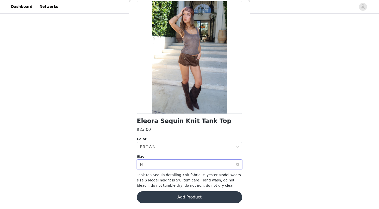
click at [160, 167] on div "Select size M" at bounding box center [188, 165] width 96 height 10
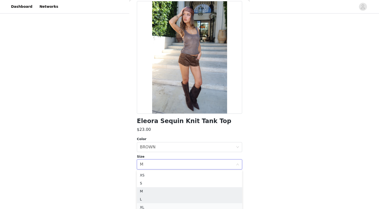
click at [150, 206] on li "XL" at bounding box center [189, 207] width 105 height 8
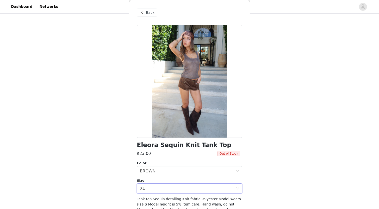
scroll to position [0, 0]
click at [149, 14] on span "Back" at bounding box center [150, 12] width 9 height 5
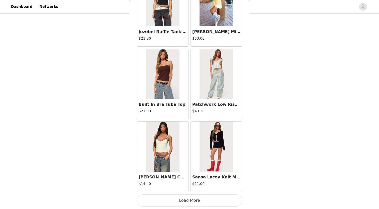
scroll to position [108, 0]
click at [195, 199] on button "Load More" at bounding box center [189, 200] width 105 height 12
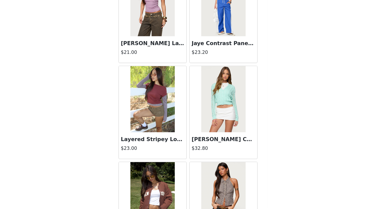
scroll to position [4142, 0]
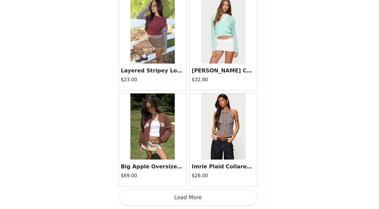
click at [144, 194] on button "Load More" at bounding box center [189, 200] width 105 height 12
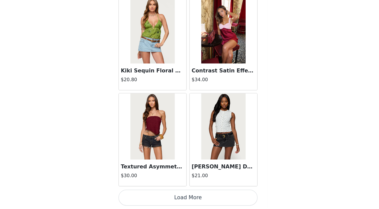
scroll to position [4919, 0]
click at [145, 194] on button "Load More" at bounding box center [189, 200] width 105 height 12
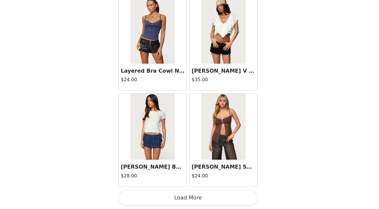
scroll to position [108, 0]
click at [139, 194] on button "Load More" at bounding box center [189, 200] width 105 height 12
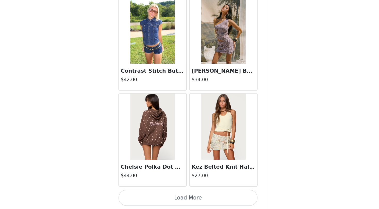
click at [141, 194] on button "Load More" at bounding box center [189, 200] width 105 height 12
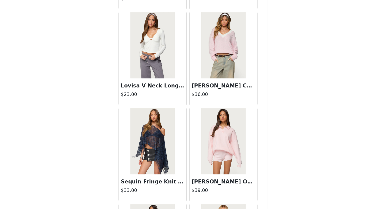
scroll to position [6874, 0]
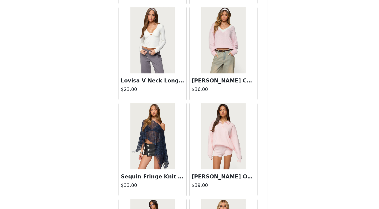
click at [146, 56] on img at bounding box center [162, 81] width 33 height 50
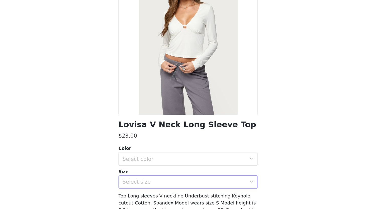
scroll to position [0, 0]
click at [148, 98] on div "Lovisa V Neck Long Sleeve Top $23.00 Color Select color Size Select size Top Lo…" at bounding box center [189, 134] width 105 height 219
click at [148, 142] on h1 "Lovisa V Neck Long Sleeve Top" at bounding box center [189, 145] width 104 height 7
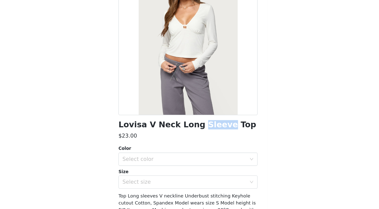
click at [148, 142] on h1 "Lovisa V Neck Long Sleeve Top" at bounding box center [189, 145] width 104 height 7
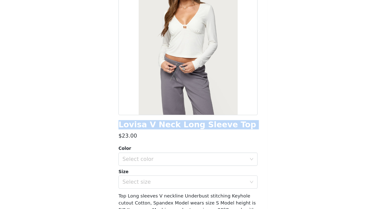
copy div "Lovisa V Neck Long Sleeve Top"
click at [137, 142] on h1 "Lovisa V Neck Long Sleeve Top" at bounding box center [189, 145] width 104 height 7
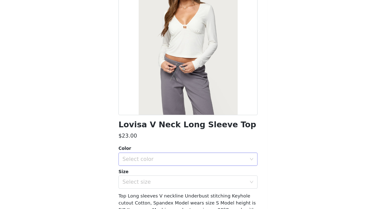
click at [140, 169] on div "Select color" at bounding box center [187, 171] width 94 height 5
click at [137, 178] on li "WHITE" at bounding box center [189, 182] width 105 height 8
click at [140, 186] on div "Select size" at bounding box center [187, 188] width 94 height 5
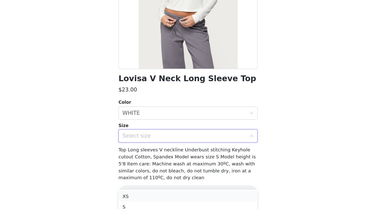
scroll to position [35, 0]
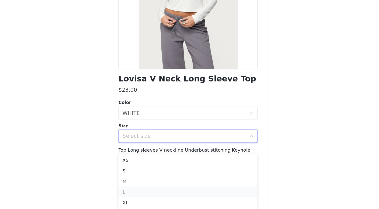
click at [137, 192] on li "L" at bounding box center [189, 196] width 105 height 8
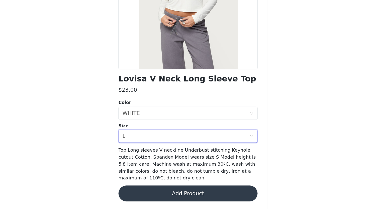
scroll to position [108, 0]
click at [137, 191] on button "Add Product" at bounding box center [189, 197] width 105 height 12
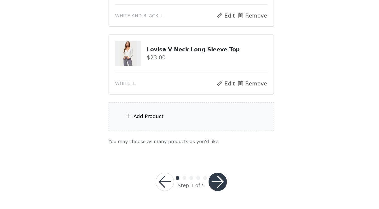
scroll to position [152, 0]
click at [201, 185] on button "button" at bounding box center [207, 191] width 12 height 12
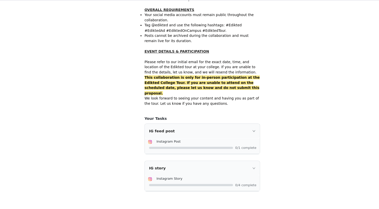
scroll to position [291, 0]
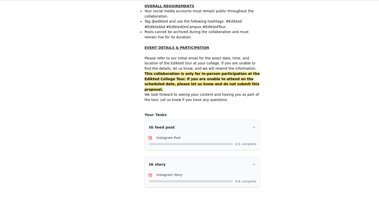
click at [236, 126] on div "IG feed post" at bounding box center [190, 133] width 108 height 14
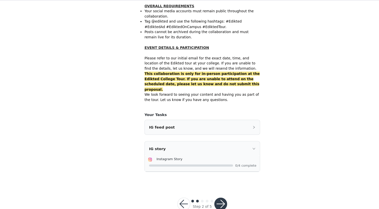
scroll to position [290, 0]
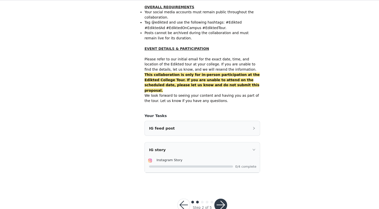
click at [236, 127] on div "IG feed post" at bounding box center [190, 134] width 108 height 14
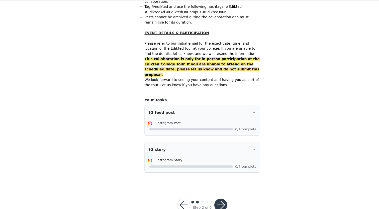
scroll to position [305, 0]
click at [205, 199] on button "button" at bounding box center [207, 205] width 12 height 12
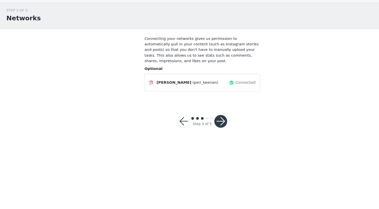
click at [207, 121] on button "button" at bounding box center [207, 127] width 12 height 12
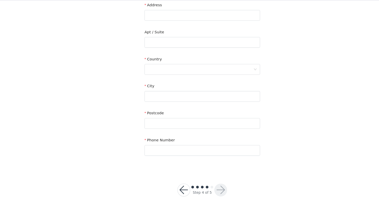
scroll to position [107, 0]
click at [171, 185] on button "button" at bounding box center [172, 191] width 12 height 12
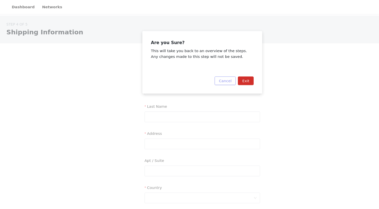
click at [216, 76] on button "Cancel" at bounding box center [211, 76] width 20 height 8
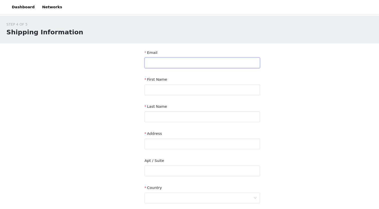
type input "[EMAIL_ADDRESS][DOMAIN_NAME]"
type input "Peri"
type input "[PERSON_NAME]"
type input "[STREET_ADDRESS]"
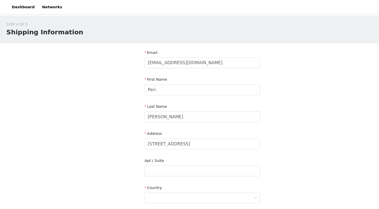
type input "Barrington"
type input "60010"
type input "2242441574"
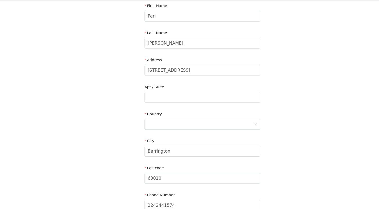
scroll to position [57, 0]
click at [202, 73] on input "[STREET_ADDRESS]" at bounding box center [189, 78] width 108 height 10
type input "[STREET_ADDRESS]"
click at [177, 149] on input "Barrington" at bounding box center [189, 154] width 108 height 10
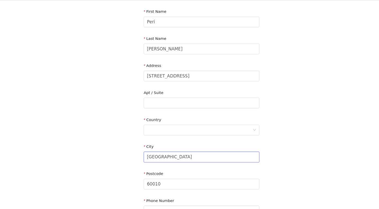
scroll to position [55, 0]
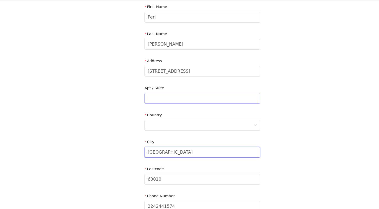
type input "[GEOGRAPHIC_DATA]"
click at [171, 100] on input "text" at bounding box center [189, 105] width 108 height 10
type input "Main Chicks"
click at [170, 126] on div at bounding box center [187, 131] width 99 height 10
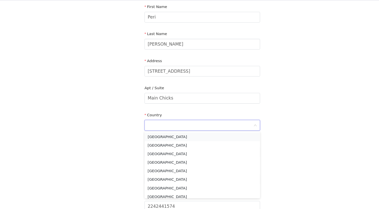
click at [166, 137] on li "[GEOGRAPHIC_DATA]" at bounding box center [189, 141] width 108 height 8
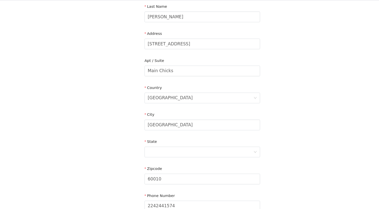
scroll to position [88, 0]
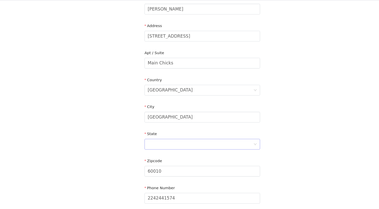
click at [166, 144] on div at bounding box center [187, 149] width 99 height 10
click at [154, 174] on li "[US_STATE]" at bounding box center [189, 178] width 108 height 8
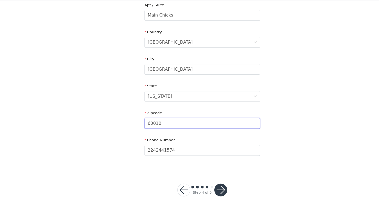
scroll to position [133, 0]
click at [203, 124] on input "60010" at bounding box center [189, 129] width 108 height 10
type input "45056"
click at [281, 141] on div "STEP 4 OF 5 Shipping Information Email [EMAIL_ADDRESS][DOMAIN_NAME] First Name …" at bounding box center [189, 27] width 379 height 291
click at [206, 185] on button "button" at bounding box center [207, 191] width 12 height 12
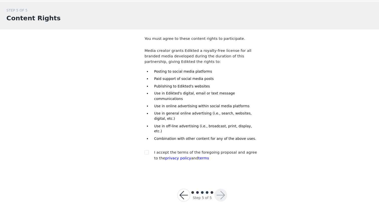
click at [136, 153] on div "I accept the terms of the foregoing proposal and agree to the privacy policy an…" at bounding box center [189, 158] width 108 height 11
click at [138, 129] on div "You must agree to these content rights to participate. Media creator grants Edi…" at bounding box center [189, 107] width 108 height 120
click at [139, 154] on input "checkbox" at bounding box center [137, 156] width 4 height 4
checkbox input "true"
click at [205, 190] on button "button" at bounding box center [207, 196] width 12 height 12
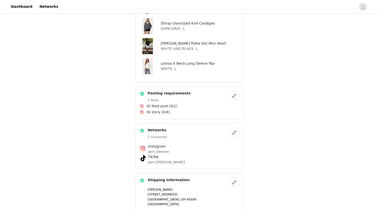
scroll to position [176, 0]
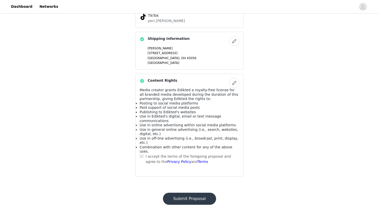
click at [200, 193] on button "Submit Proposal" at bounding box center [189, 199] width 53 height 12
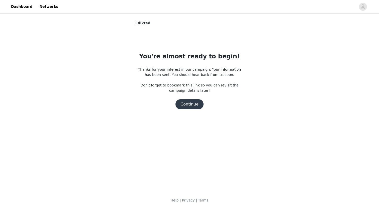
scroll to position [0, 0]
click at [189, 104] on button "Continue" at bounding box center [189, 104] width 28 height 10
